Goal: Task Accomplishment & Management: Manage account settings

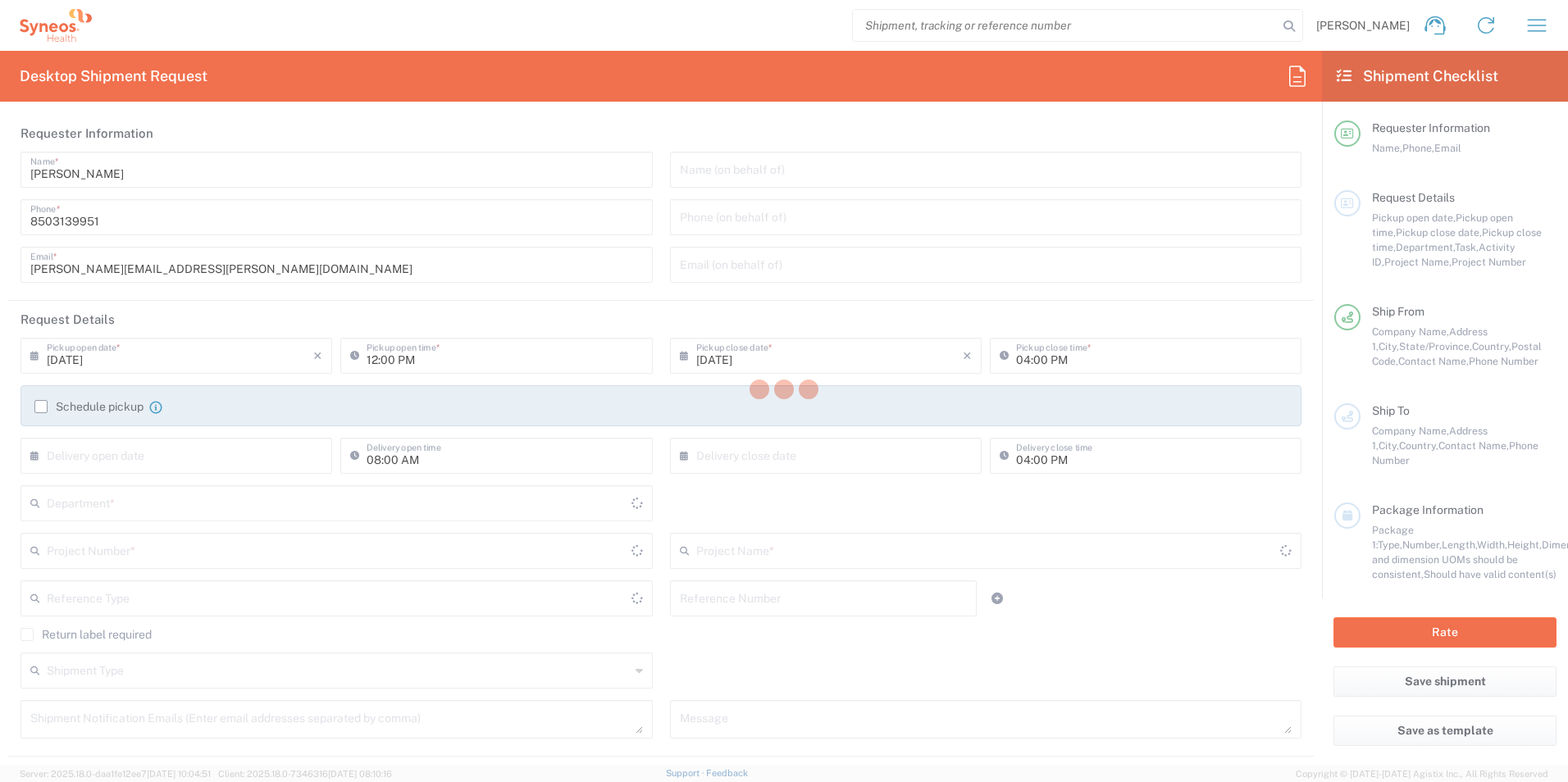
type input "[US_STATE]"
type input "[GEOGRAPHIC_DATA]"
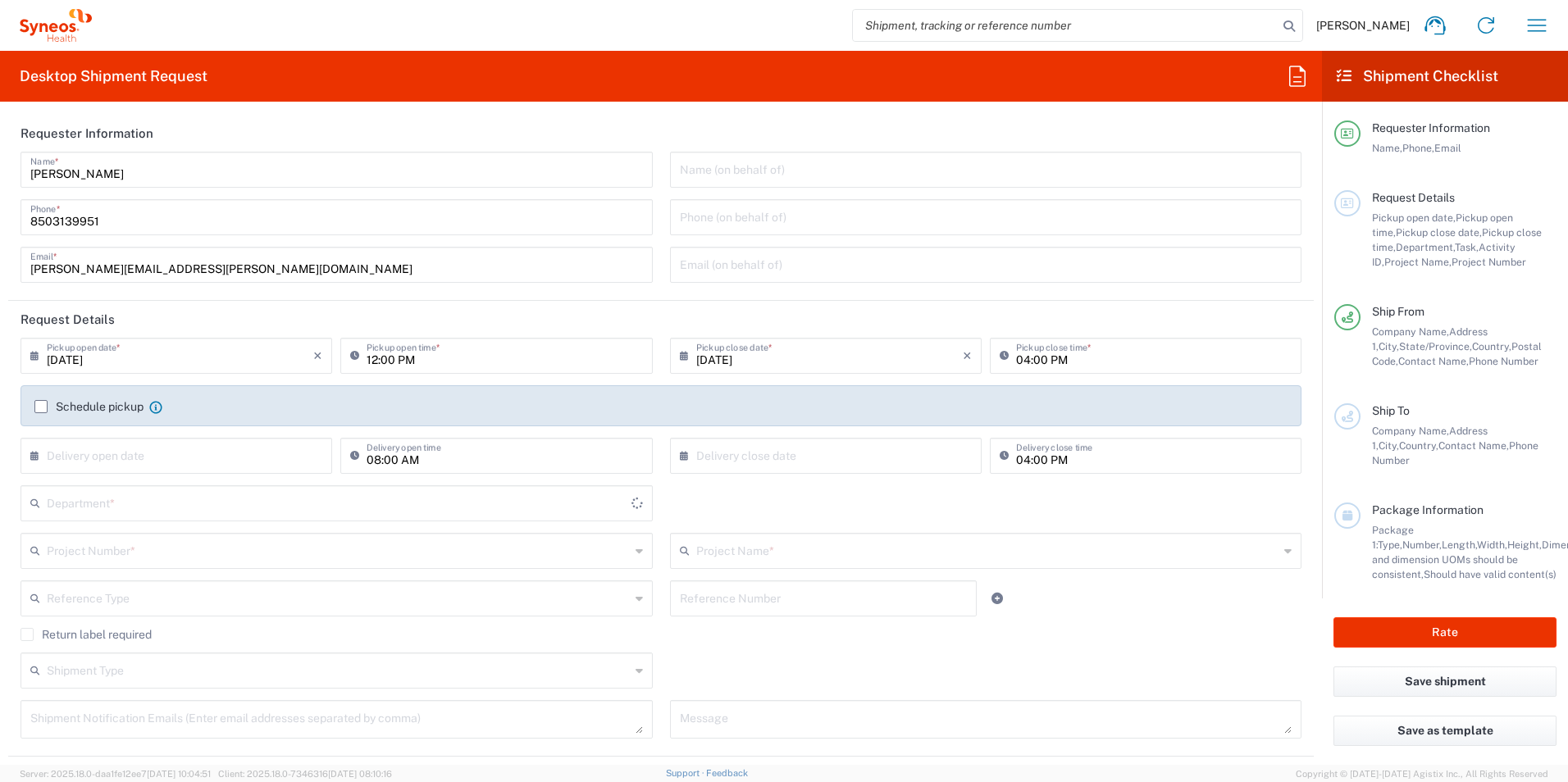
type input "3216"
type input "[PERSON_NAME] Rsrch Grp ([GEOGRAPHIC_DATA]) In"
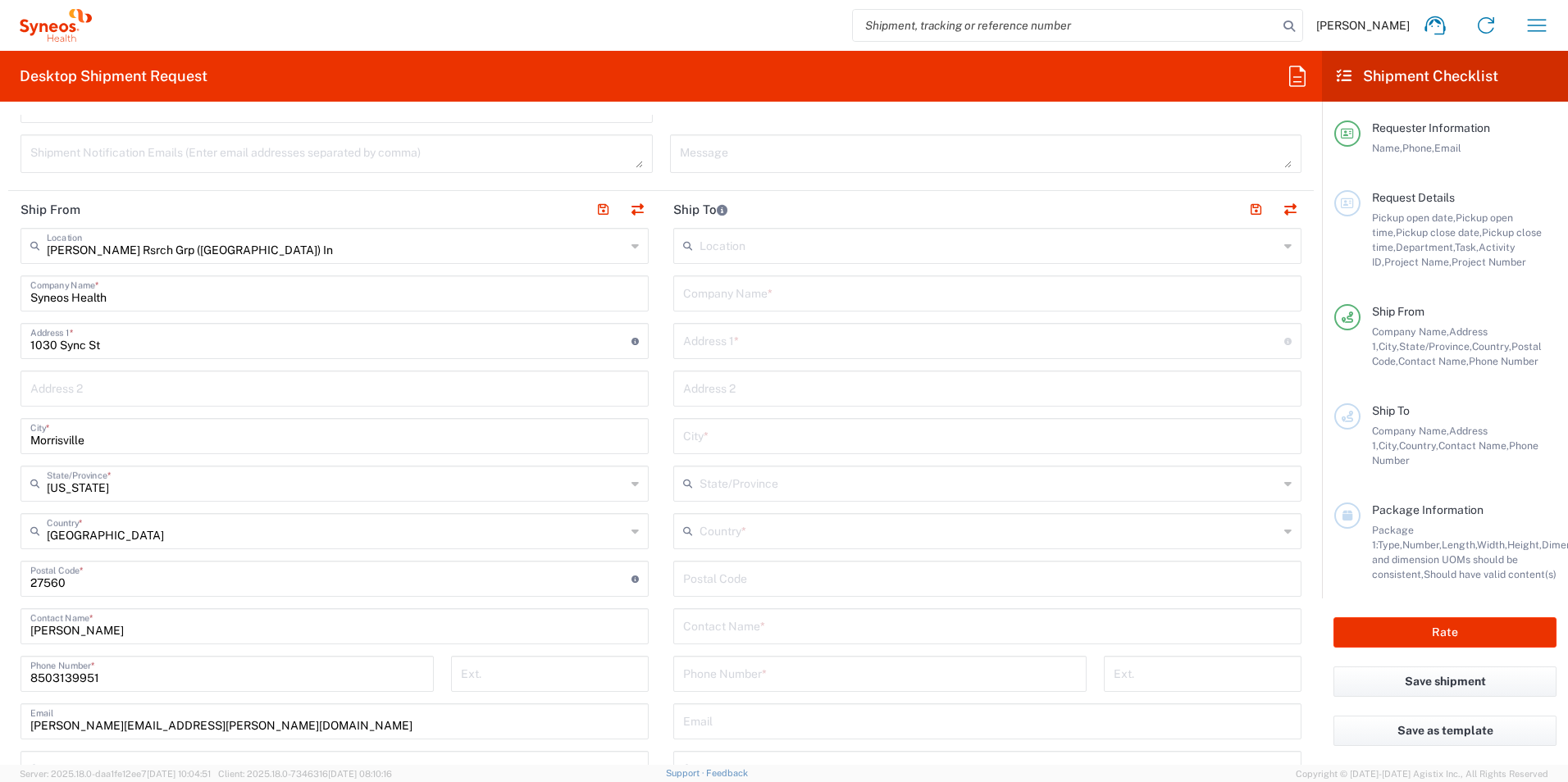
scroll to position [656, 0]
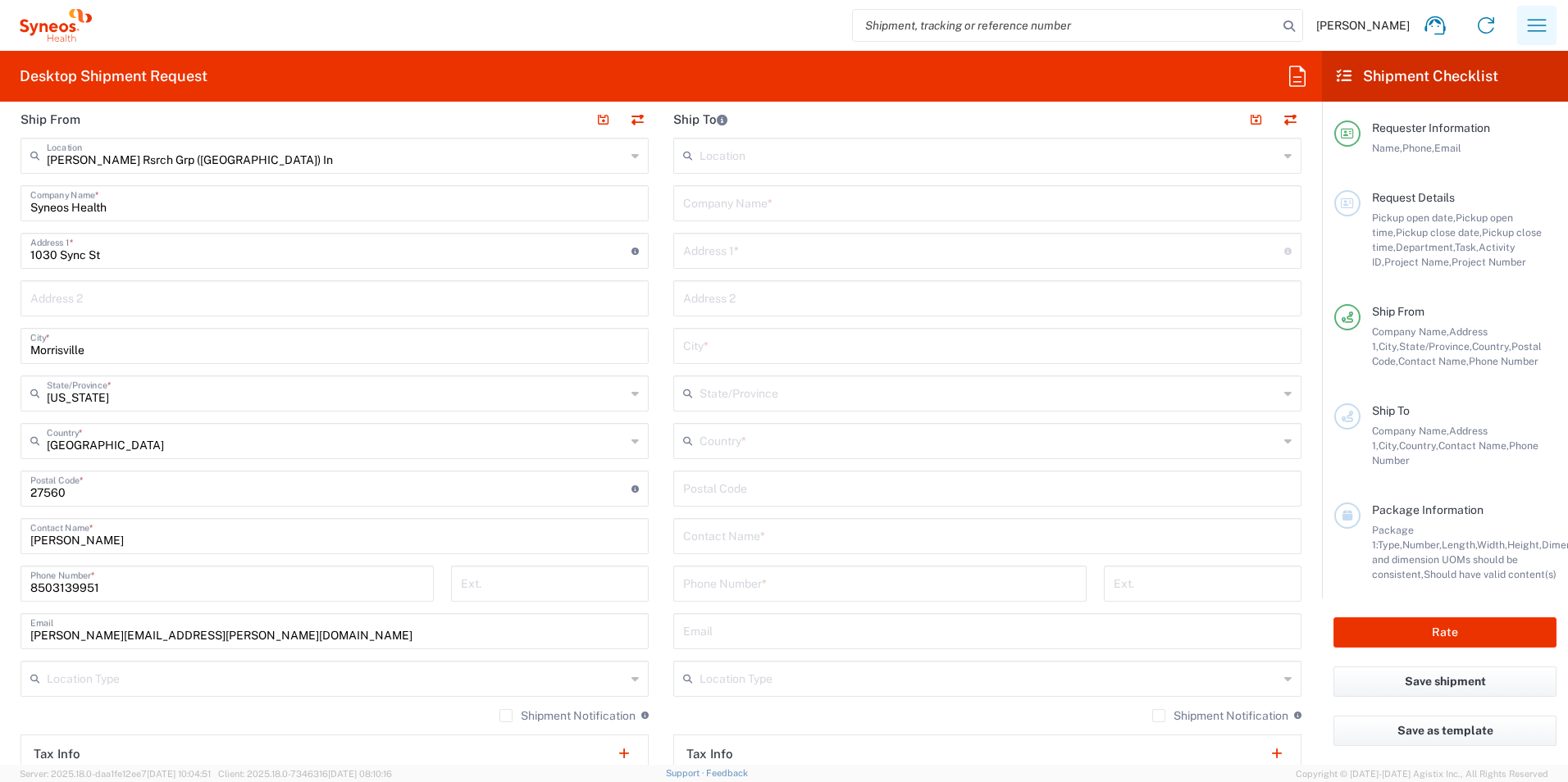
click at [1531, 33] on icon "button" at bounding box center [1537, 25] width 26 height 26
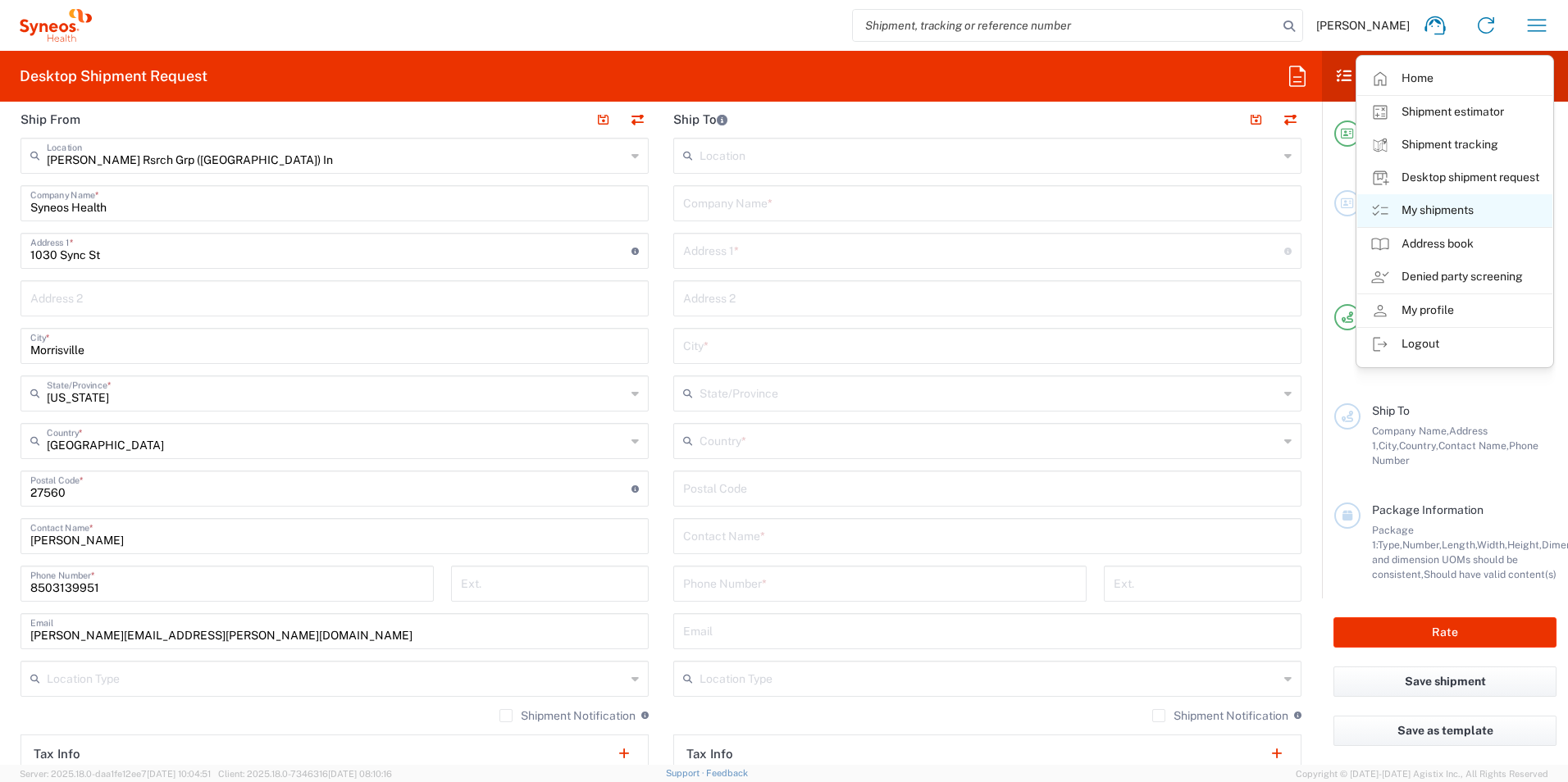
click at [1438, 200] on link "My shipments" at bounding box center [1454, 211] width 195 height 33
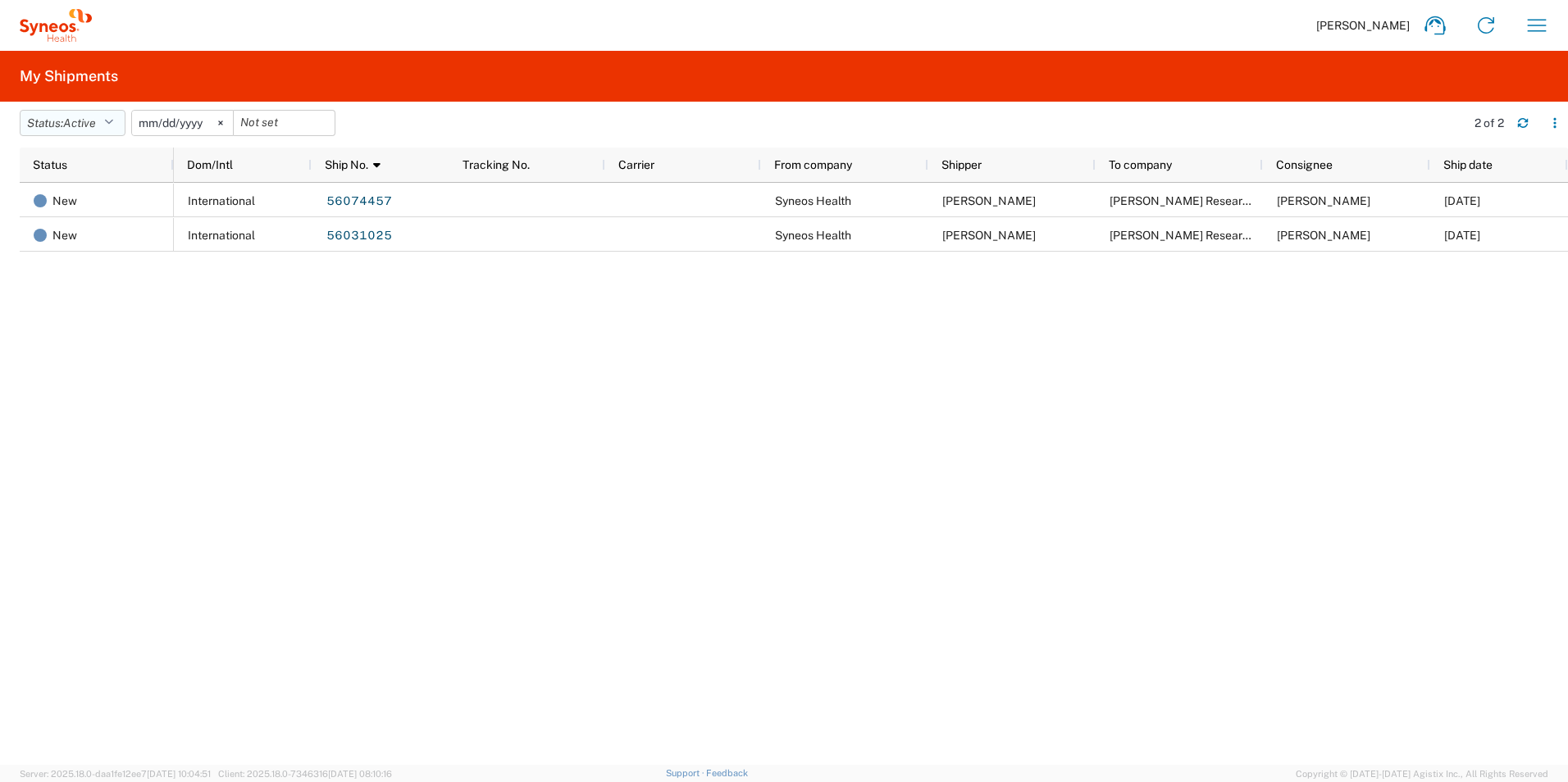
click at [119, 125] on button "Status: Active" at bounding box center [73, 123] width 106 height 26
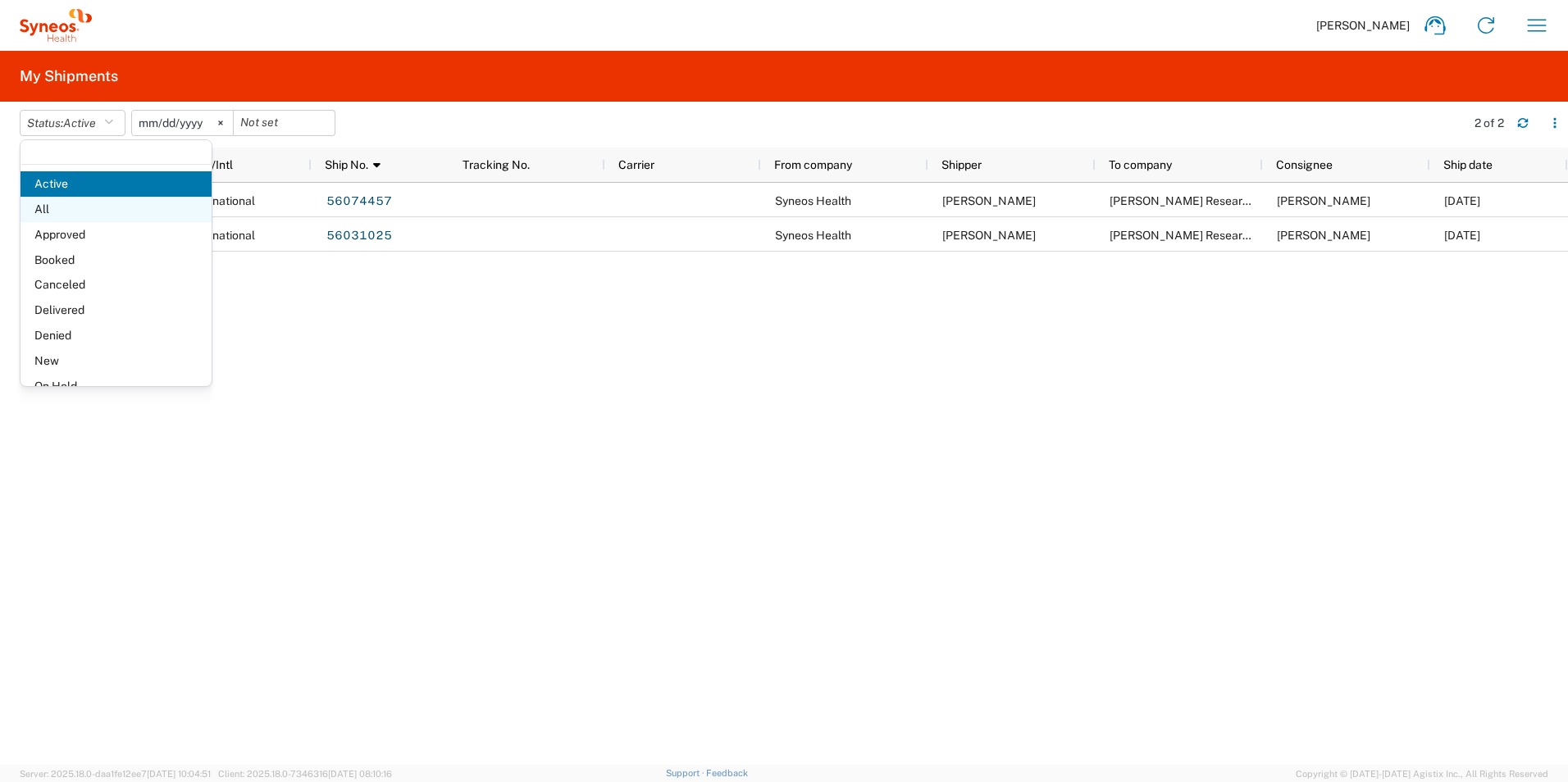
click at [84, 212] on span "All" at bounding box center [115, 209] width 191 height 25
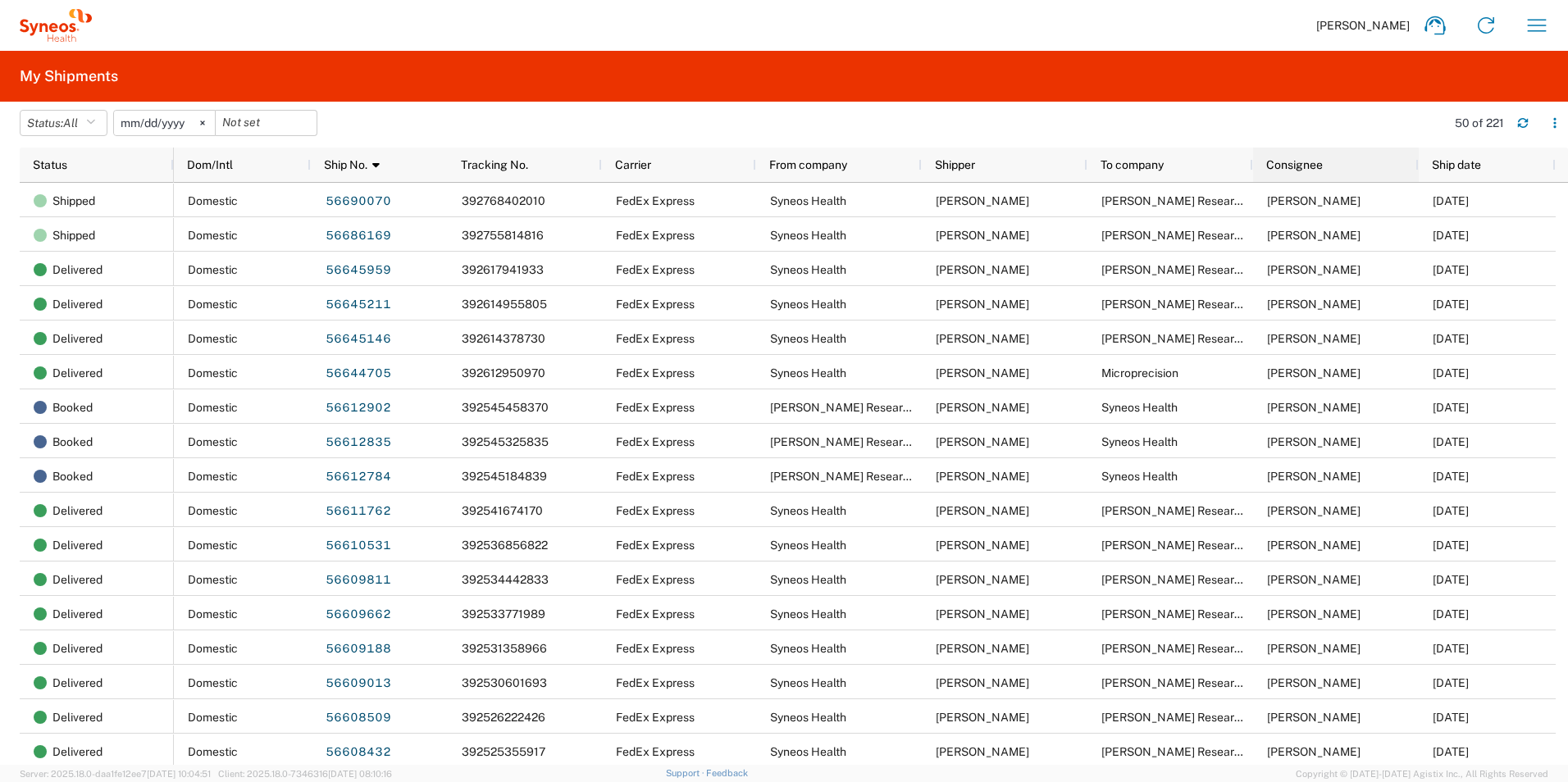
click at [1351, 160] on div "Consignee" at bounding box center [1339, 165] width 146 height 26
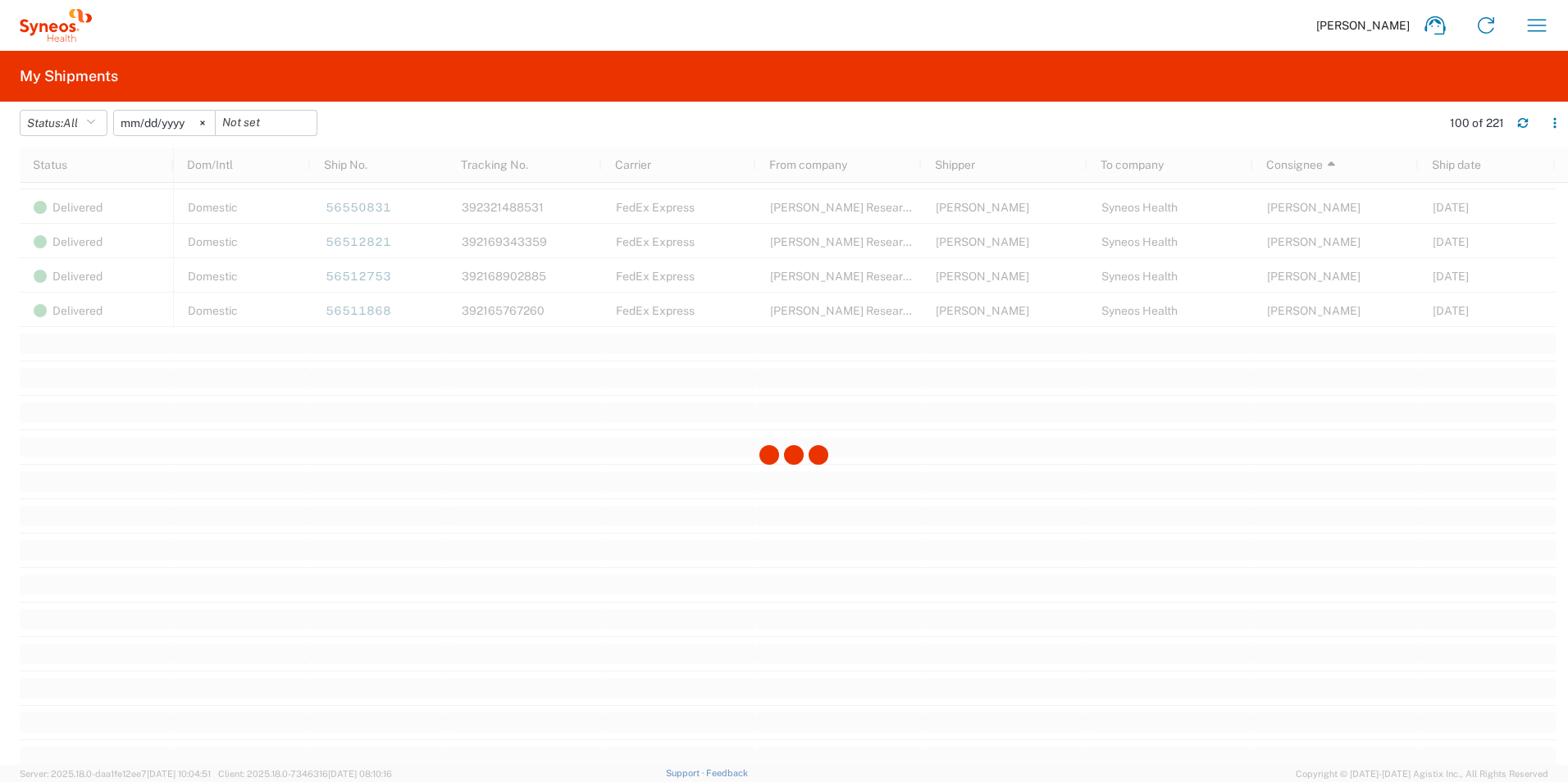
scroll to position [3302, 0]
